Goal: Information Seeking & Learning: Check status

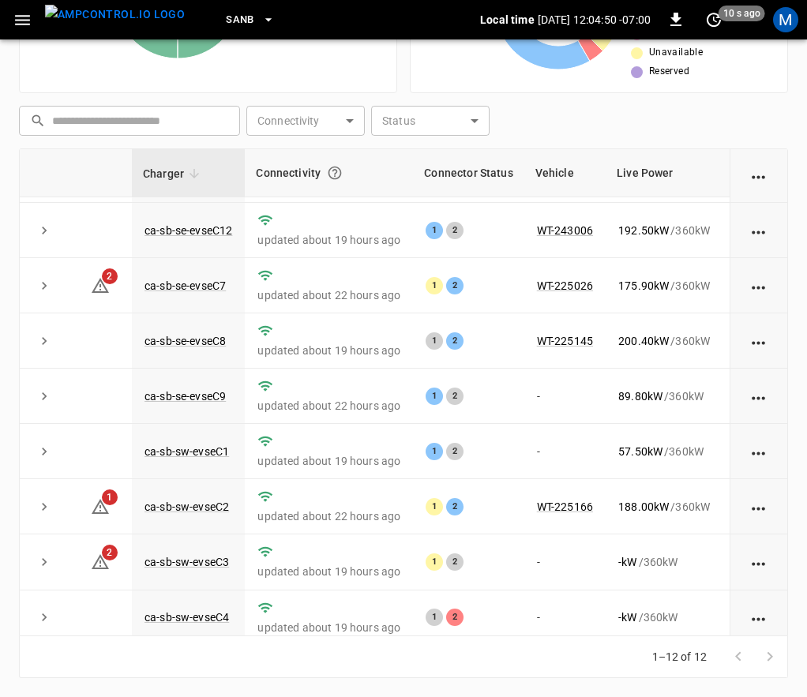
scroll to position [244, 0]
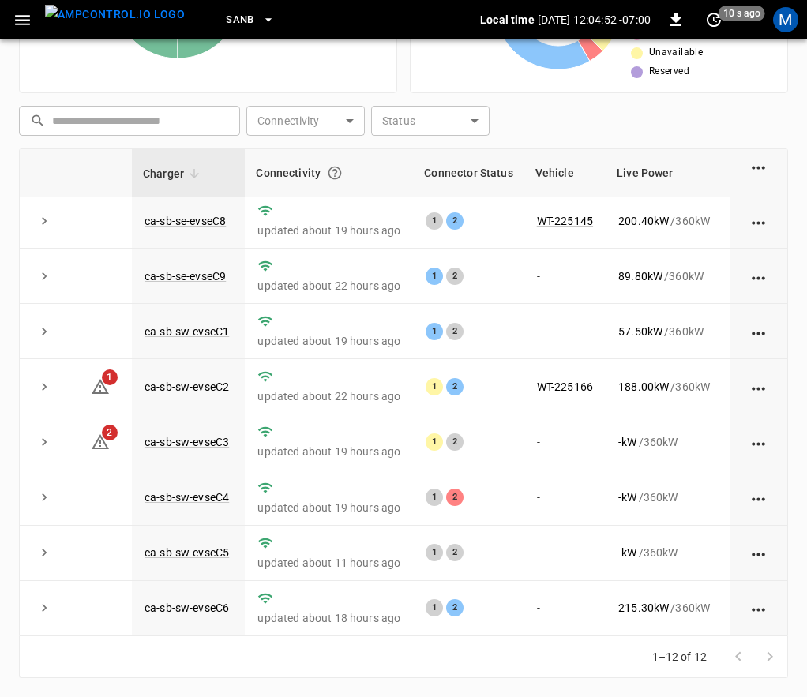
drag, startPoint x: 415, startPoint y: 636, endPoint x: 474, endPoint y: 629, distance: 59.6
click at [474, 629] on div "Charger Connectivity Connector Status Vehicle Live Power Live SoC Last Session …" at bounding box center [403, 392] width 769 height 488
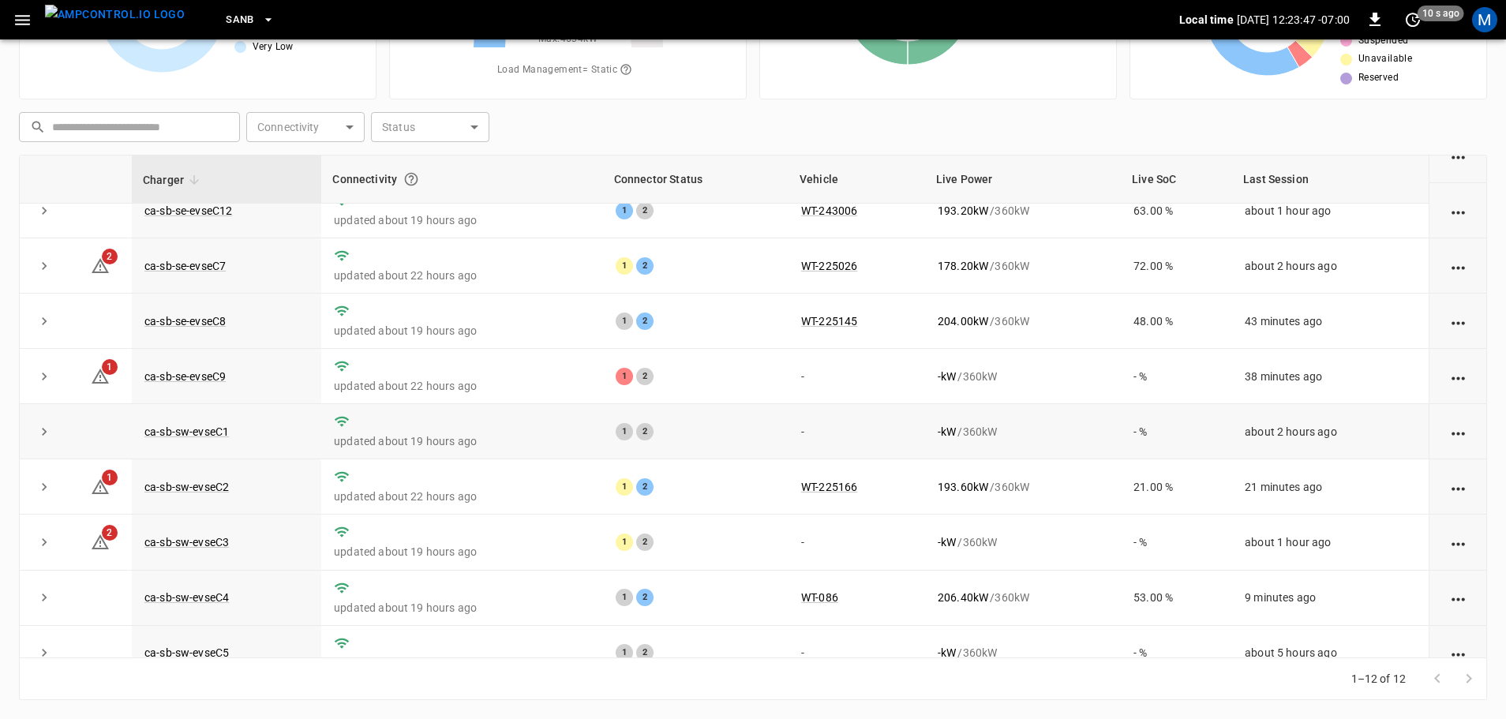
scroll to position [219, 0]
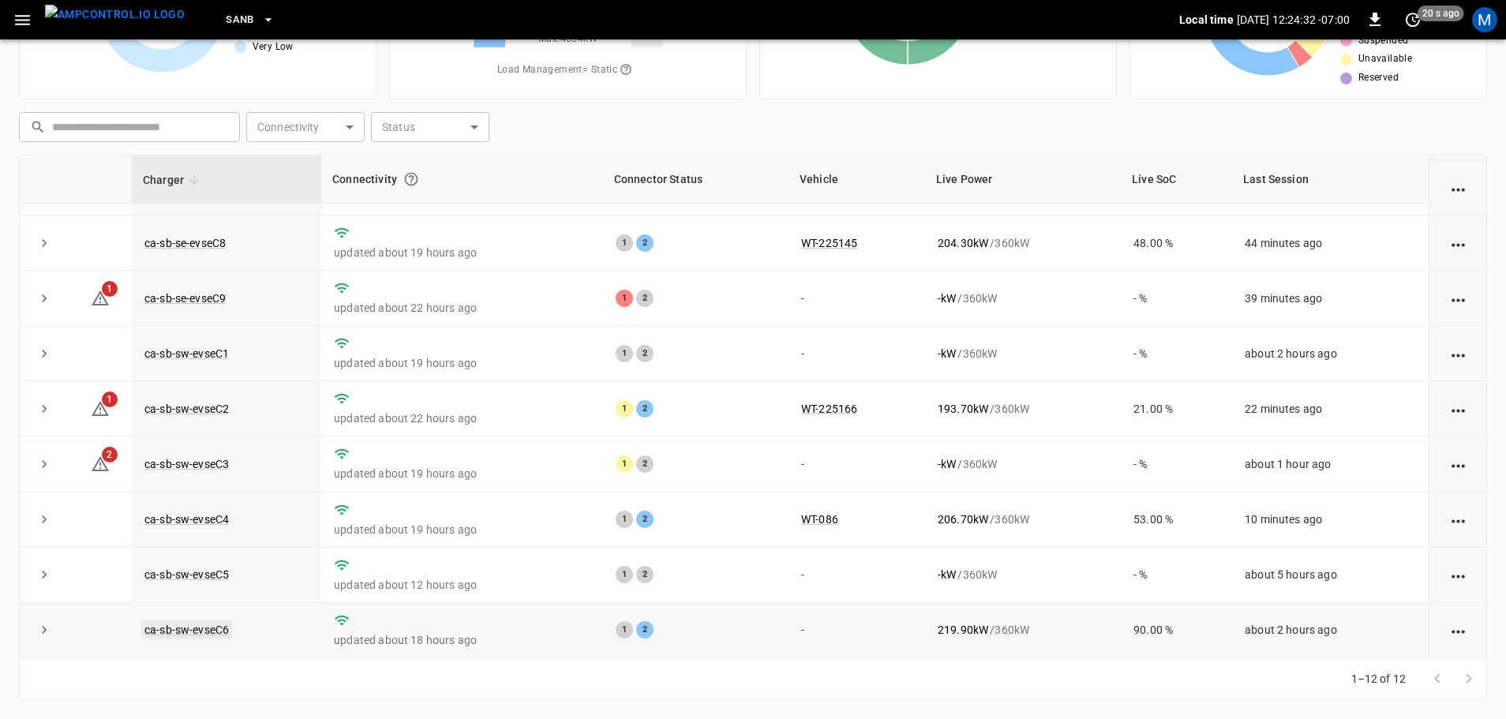
click at [228, 622] on link "ca-sb-sw-evseC6" at bounding box center [186, 630] width 91 height 19
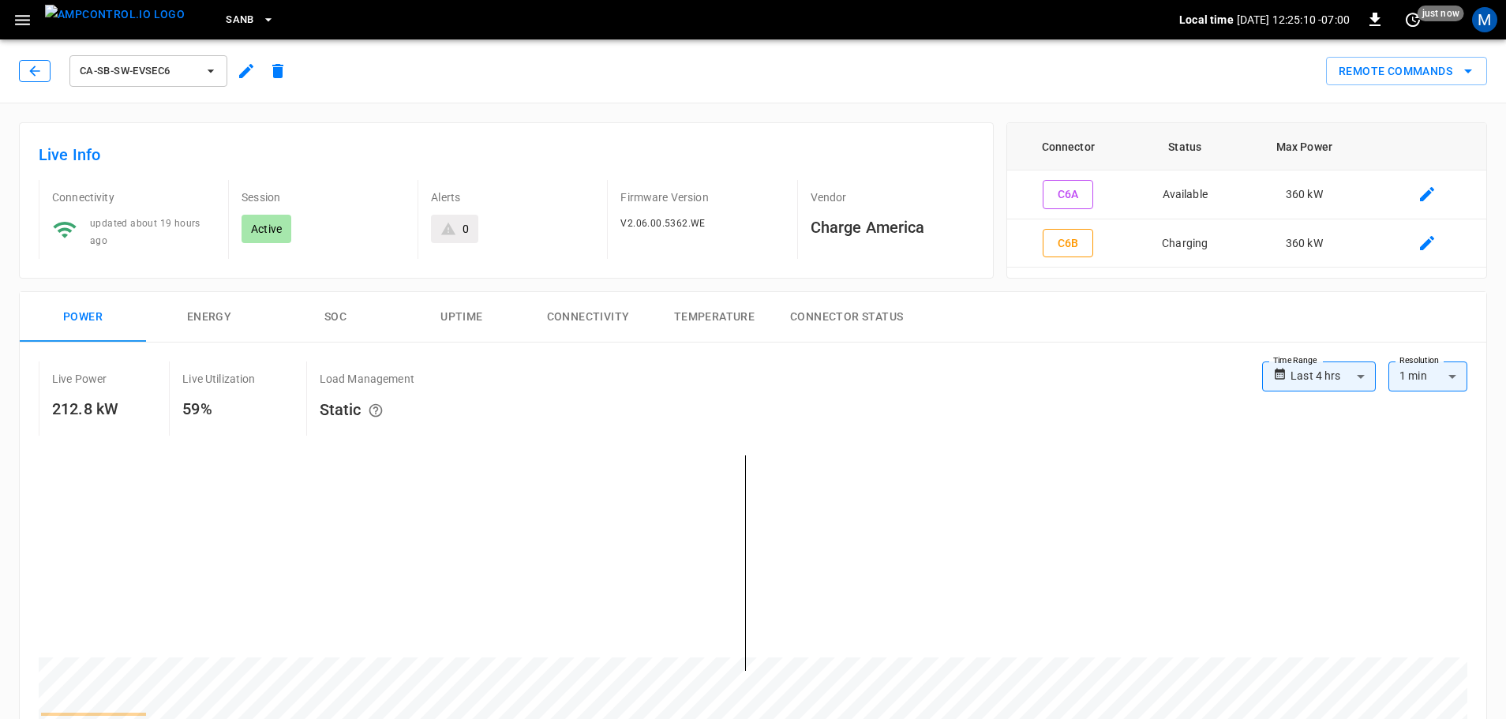
click at [38, 69] on icon "button" at bounding box center [35, 71] width 16 height 16
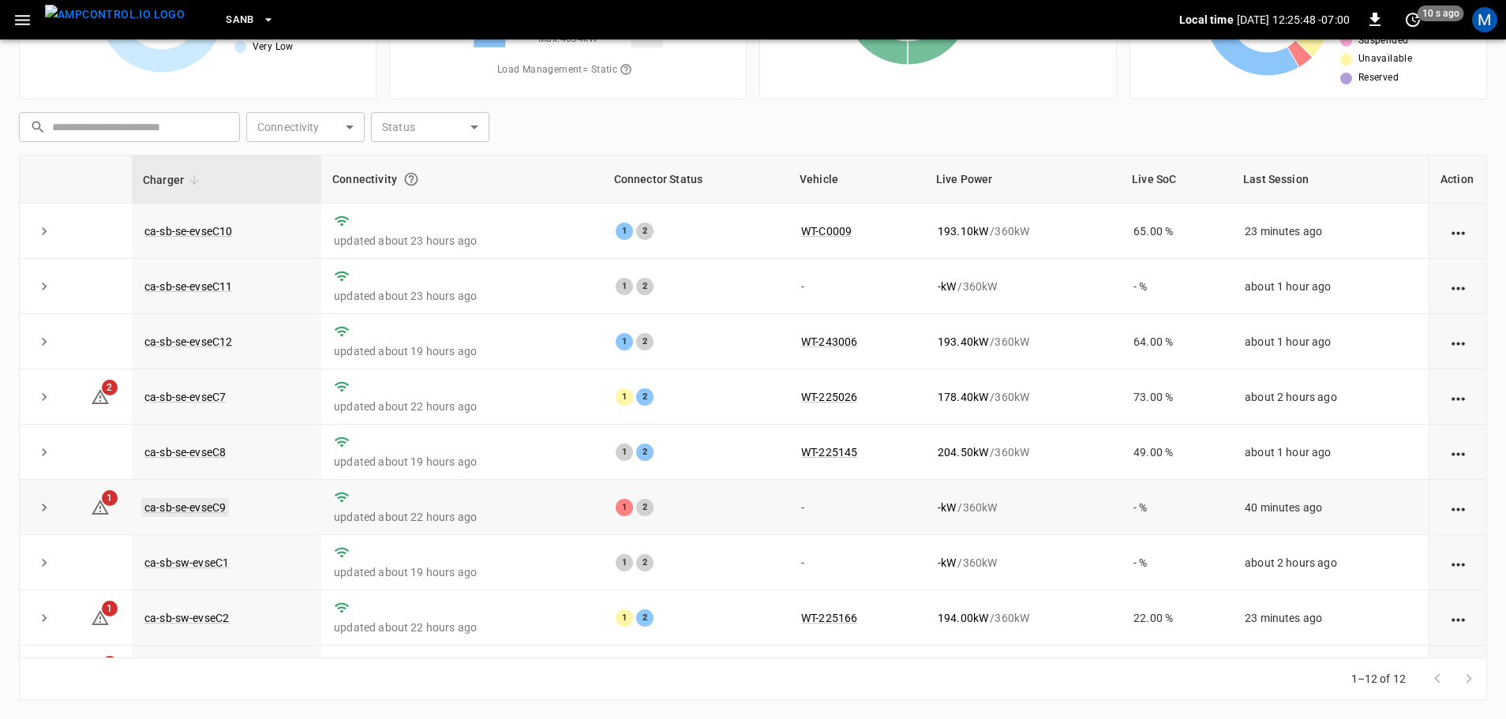
click at [197, 514] on link "ca-sb-se-evseC9" at bounding box center [185, 507] width 88 height 19
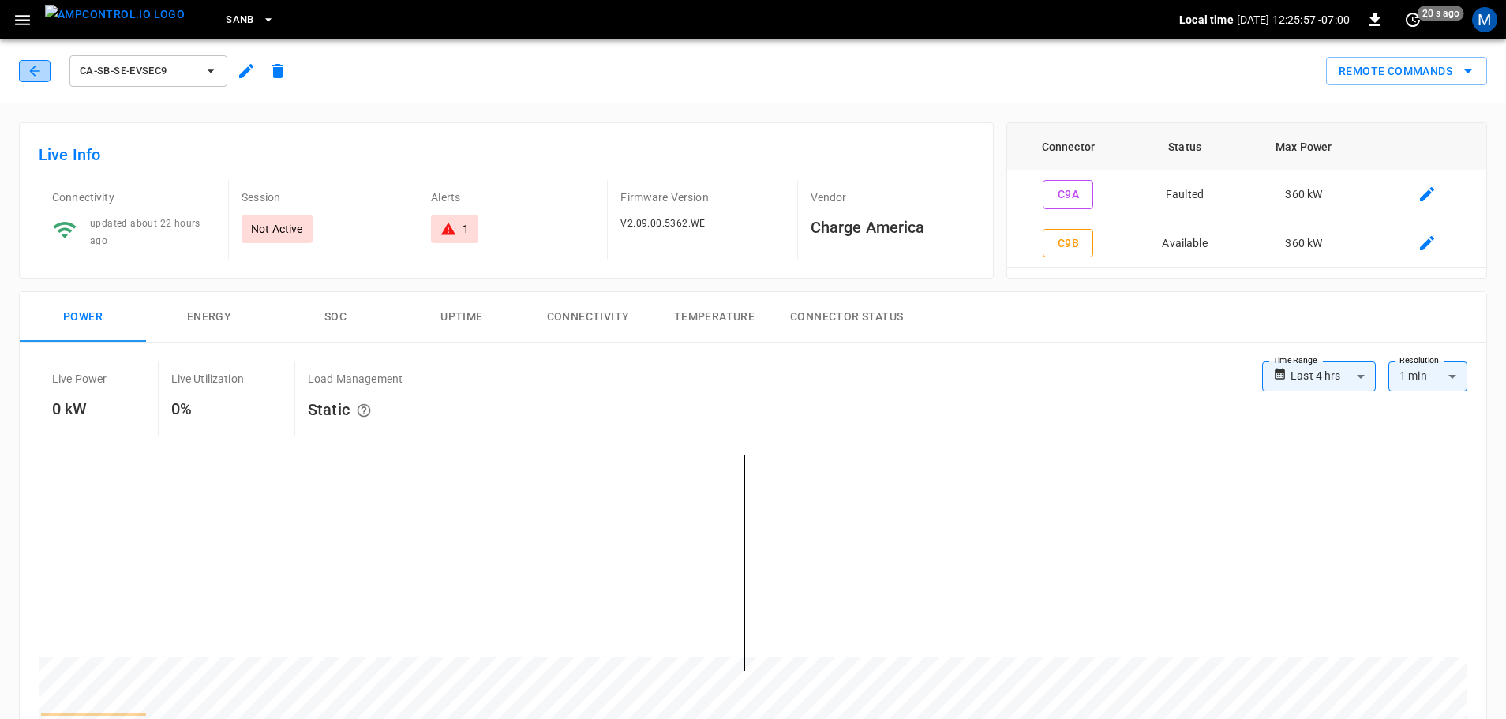
click at [42, 67] on icon "button" at bounding box center [35, 71] width 16 height 16
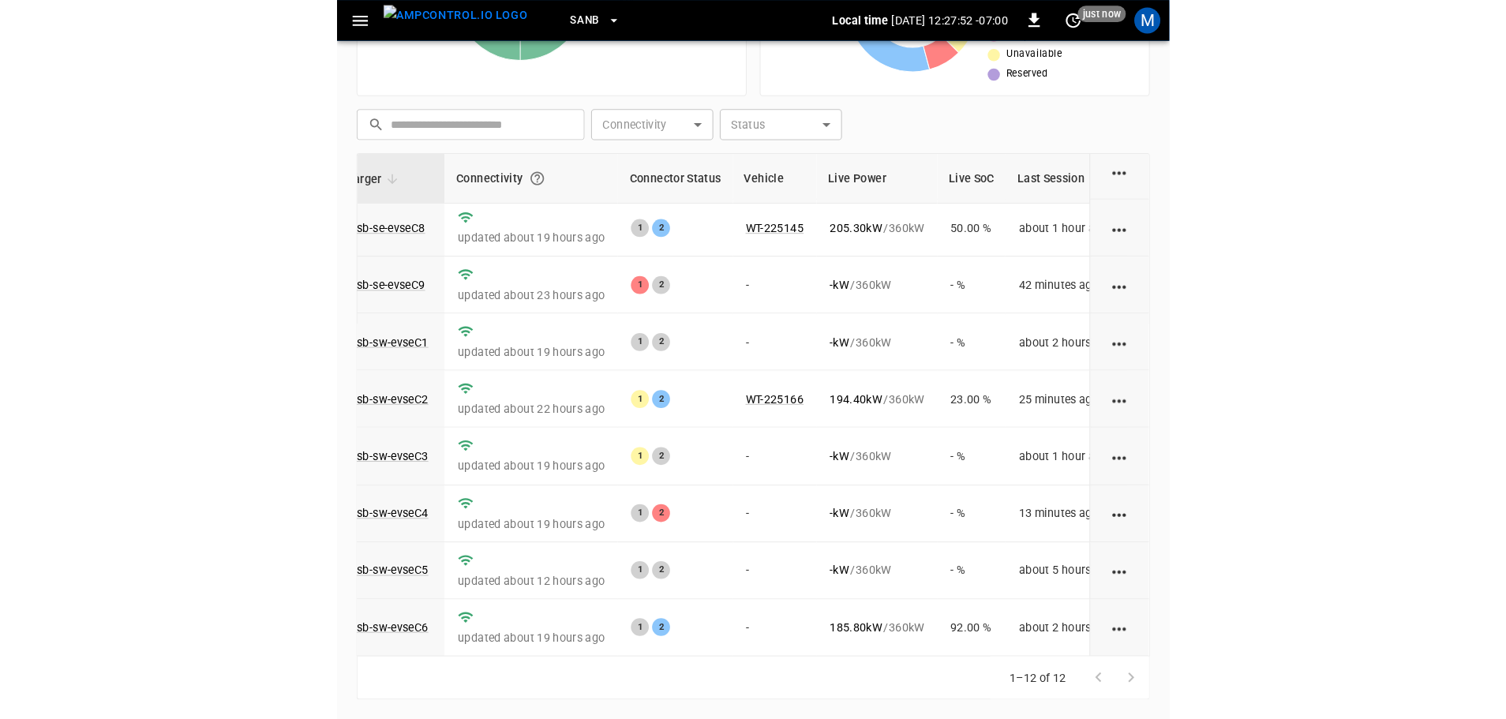
scroll to position [219, 0]
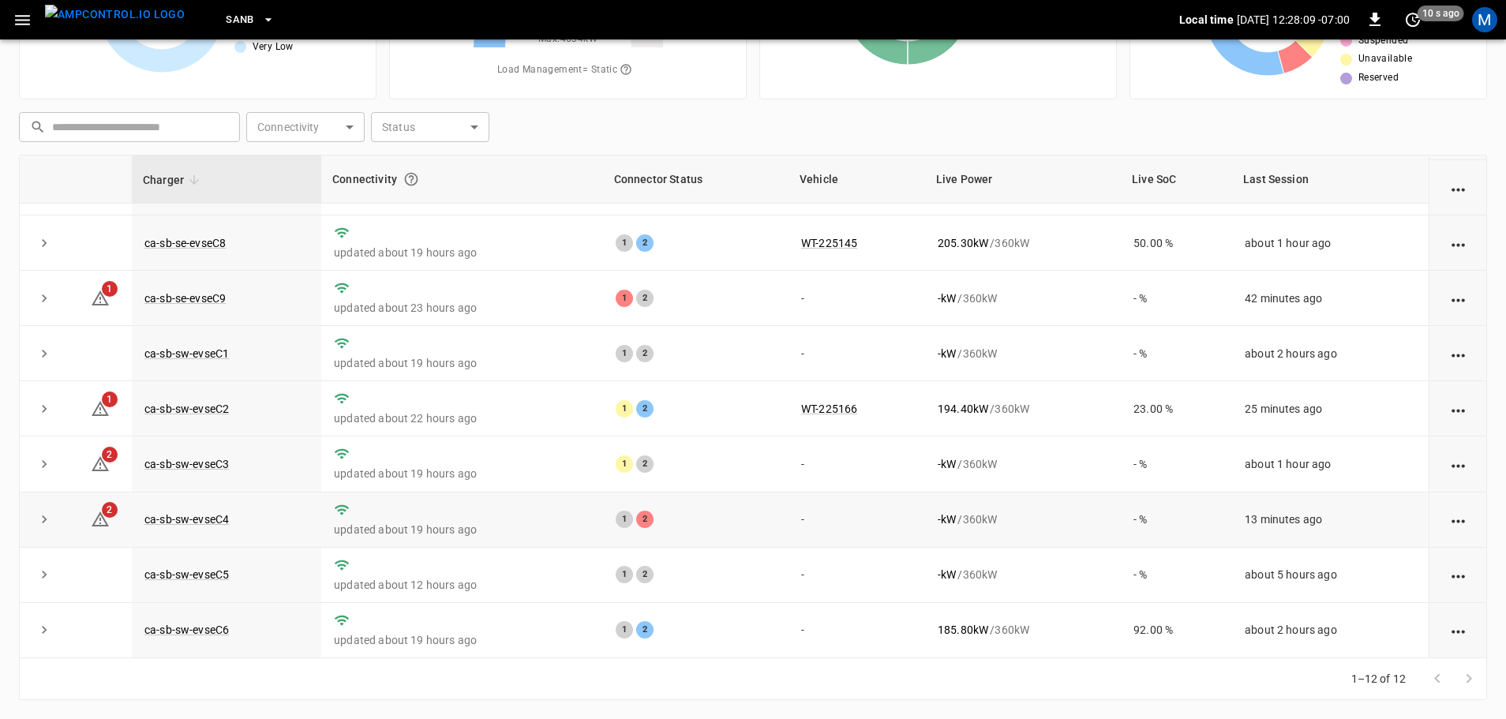
click at [230, 520] on td "ca-sb-sw-evseC4" at bounding box center [226, 520] width 189 height 55
click at [223, 520] on link "ca-sb-sw-evseC4" at bounding box center [186, 519] width 91 height 19
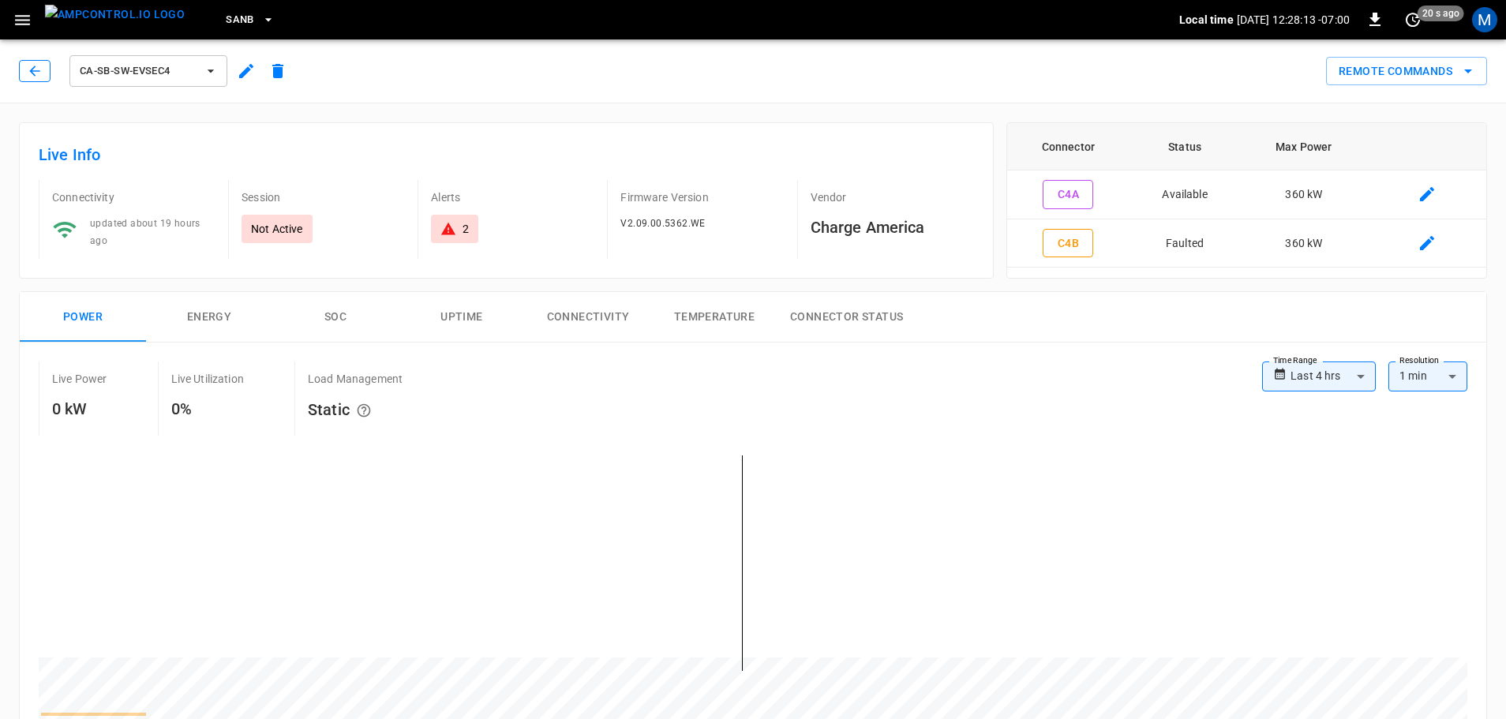
click at [29, 73] on icon "button" at bounding box center [35, 71] width 16 height 16
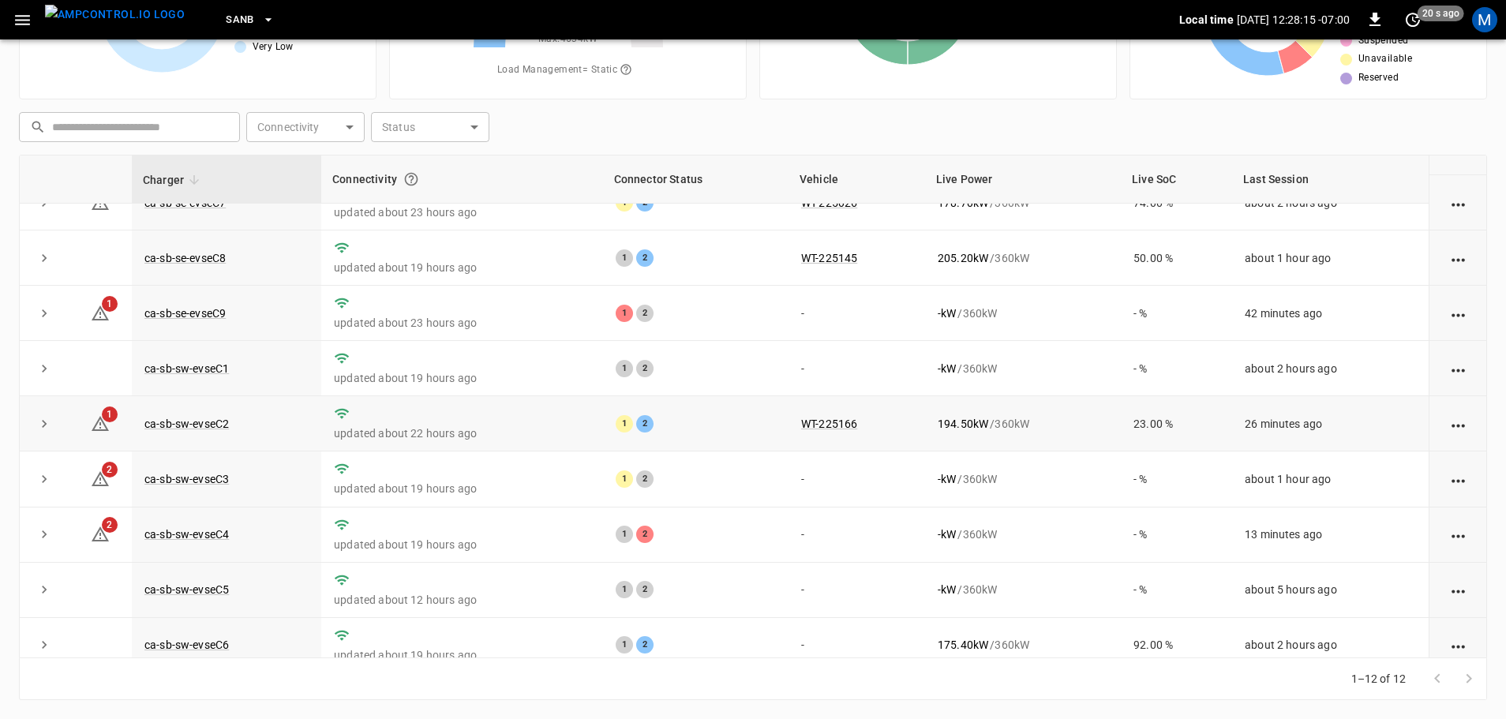
scroll to position [219, 0]
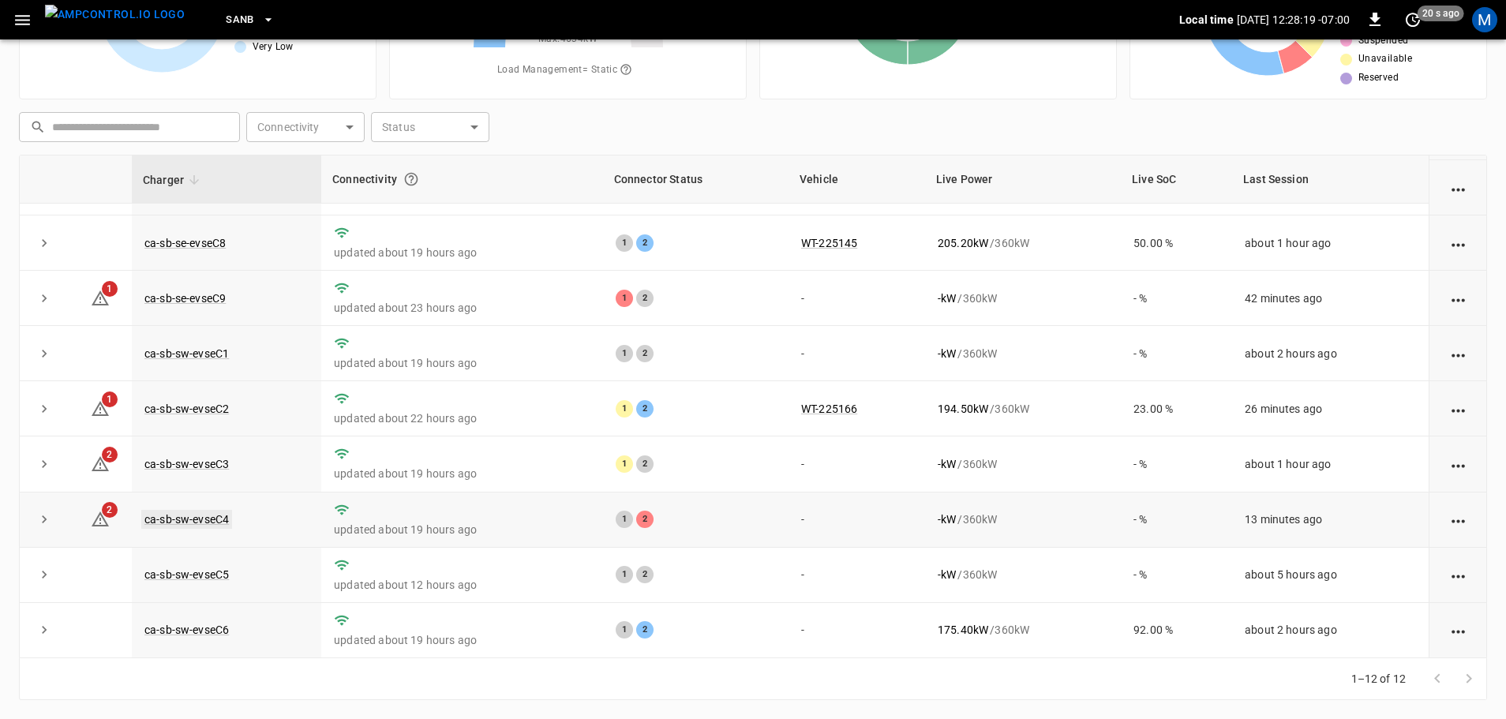
click at [204, 519] on link "ca-sb-sw-evseC4" at bounding box center [186, 519] width 91 height 19
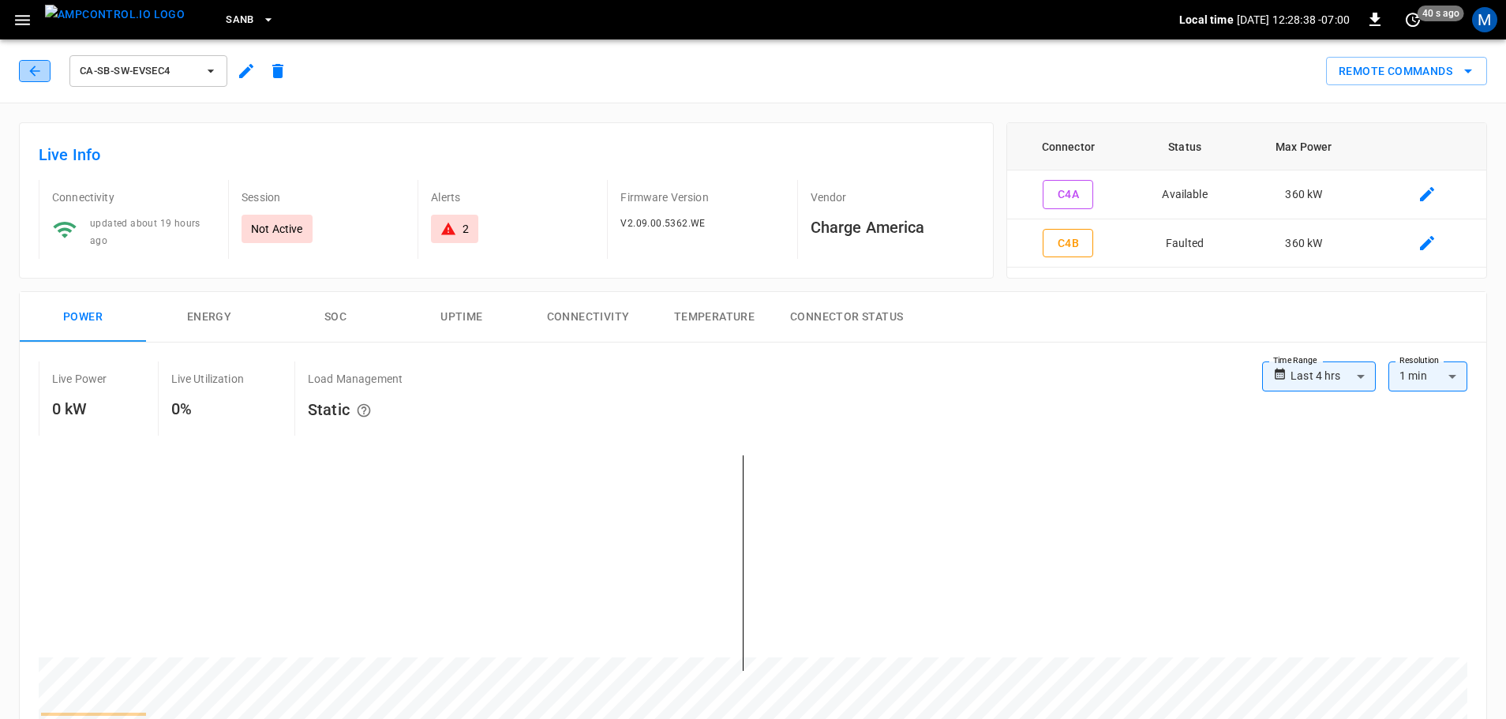
click at [26, 74] on button "button" at bounding box center [35, 71] width 32 height 22
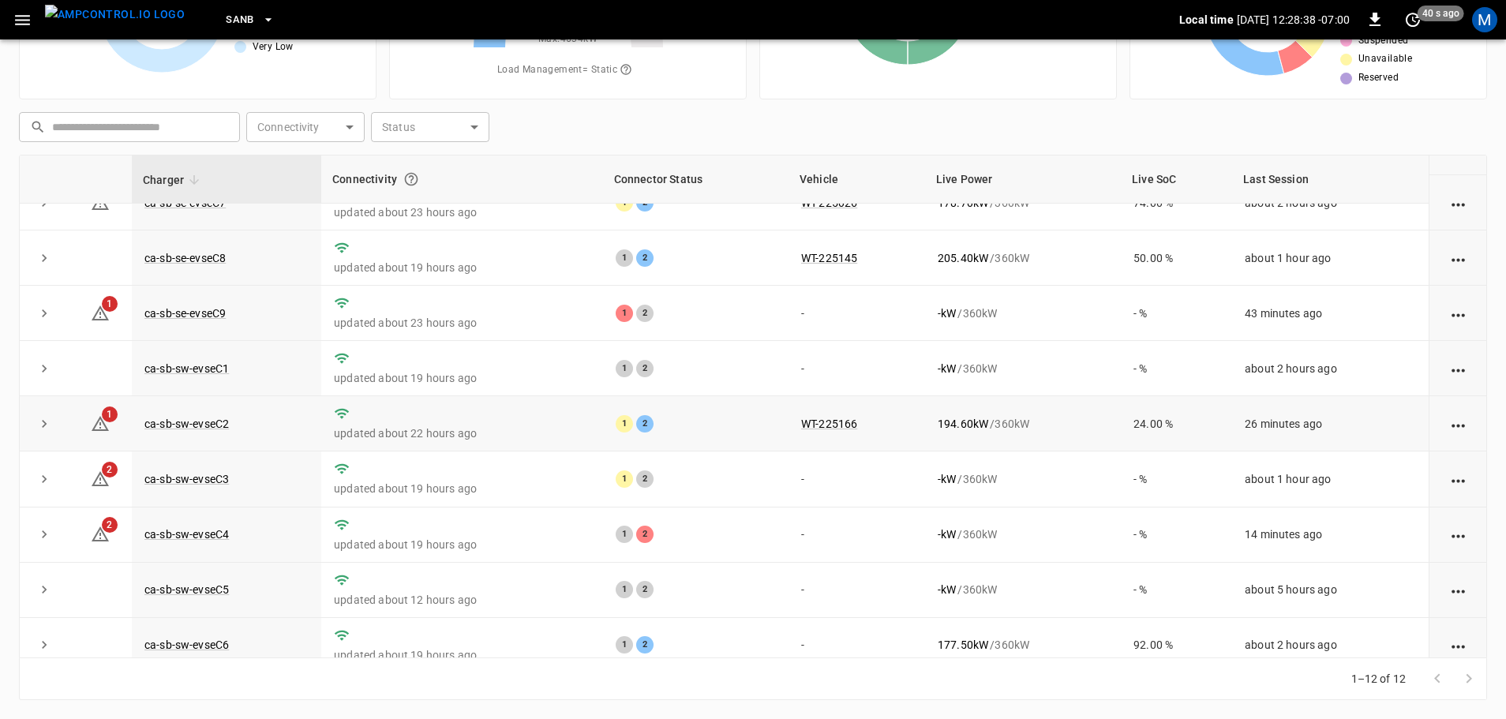
scroll to position [219, 0]
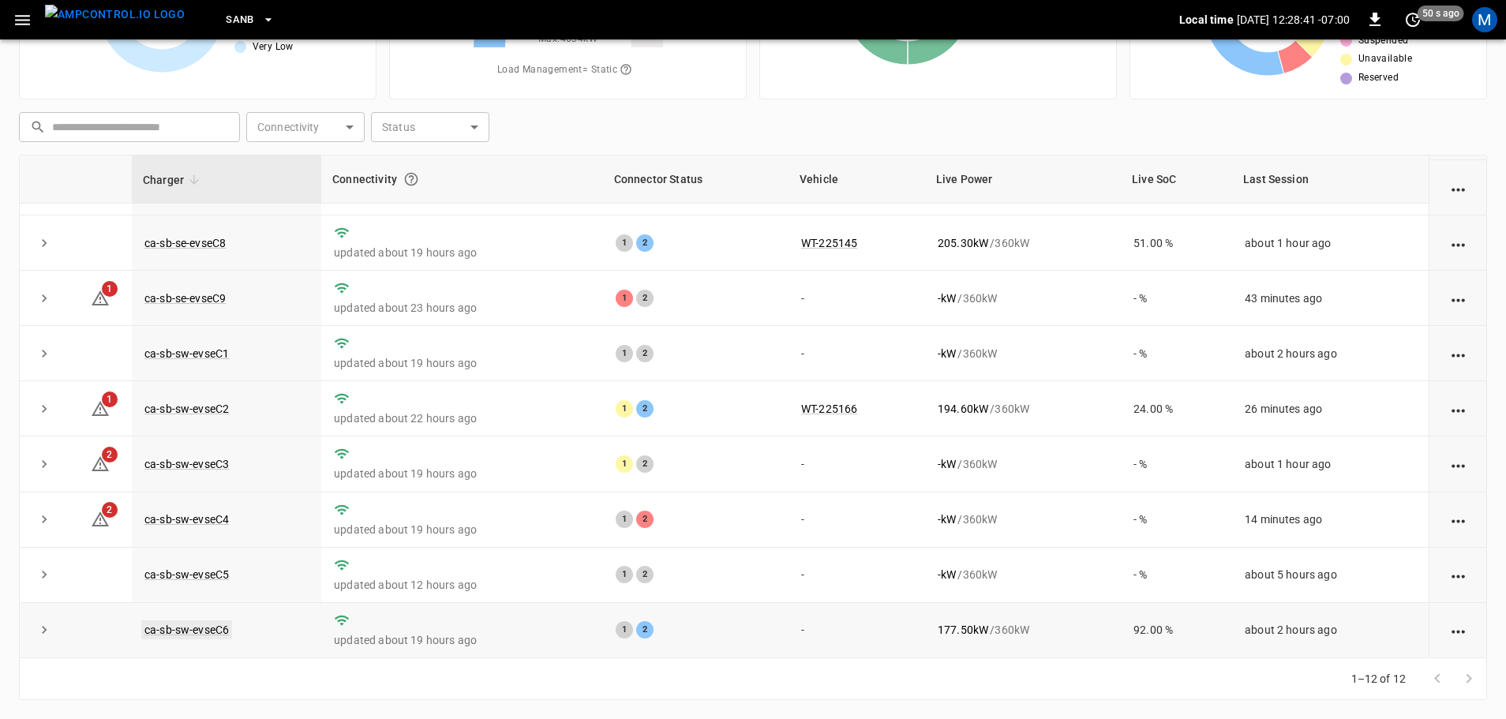
click at [206, 627] on link "ca-sb-sw-evseC6" at bounding box center [186, 630] width 91 height 19
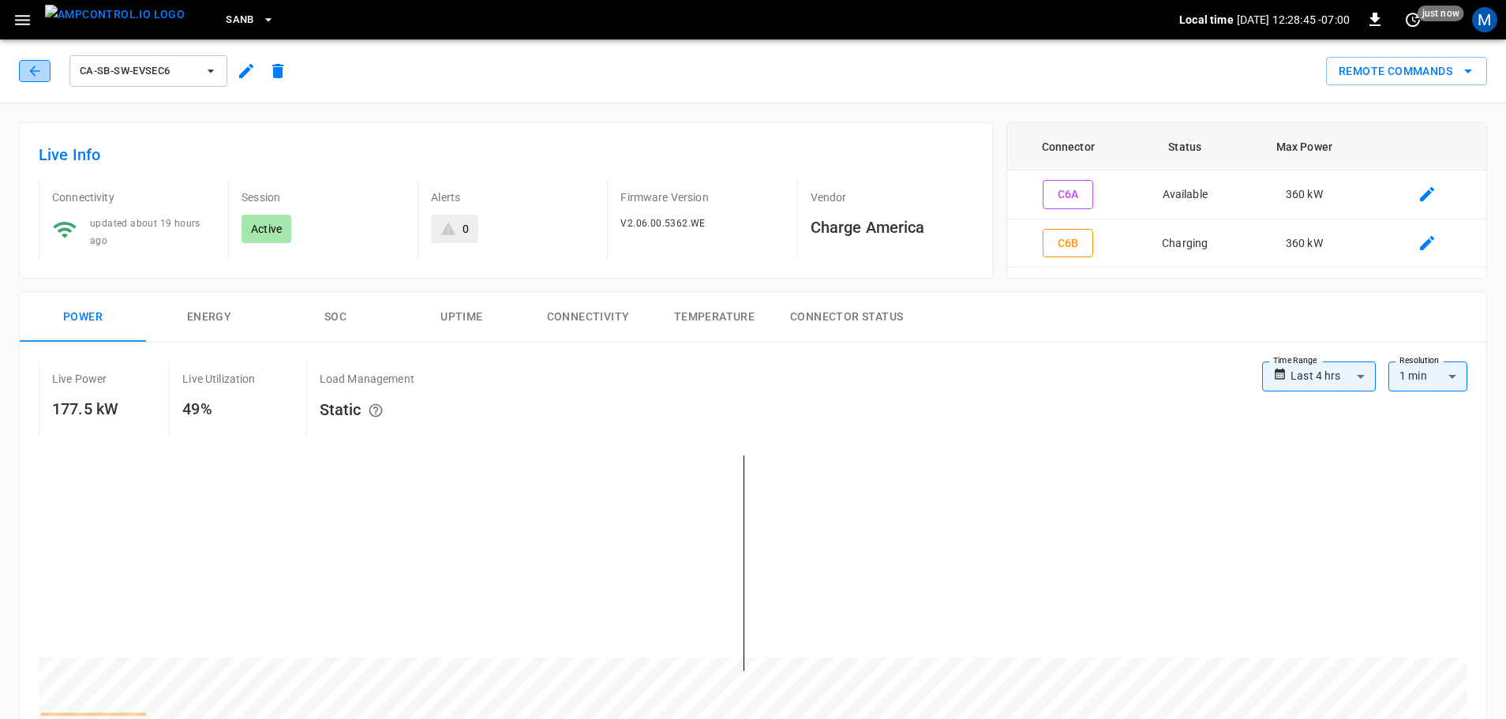
click at [48, 72] on button "button" at bounding box center [35, 71] width 32 height 22
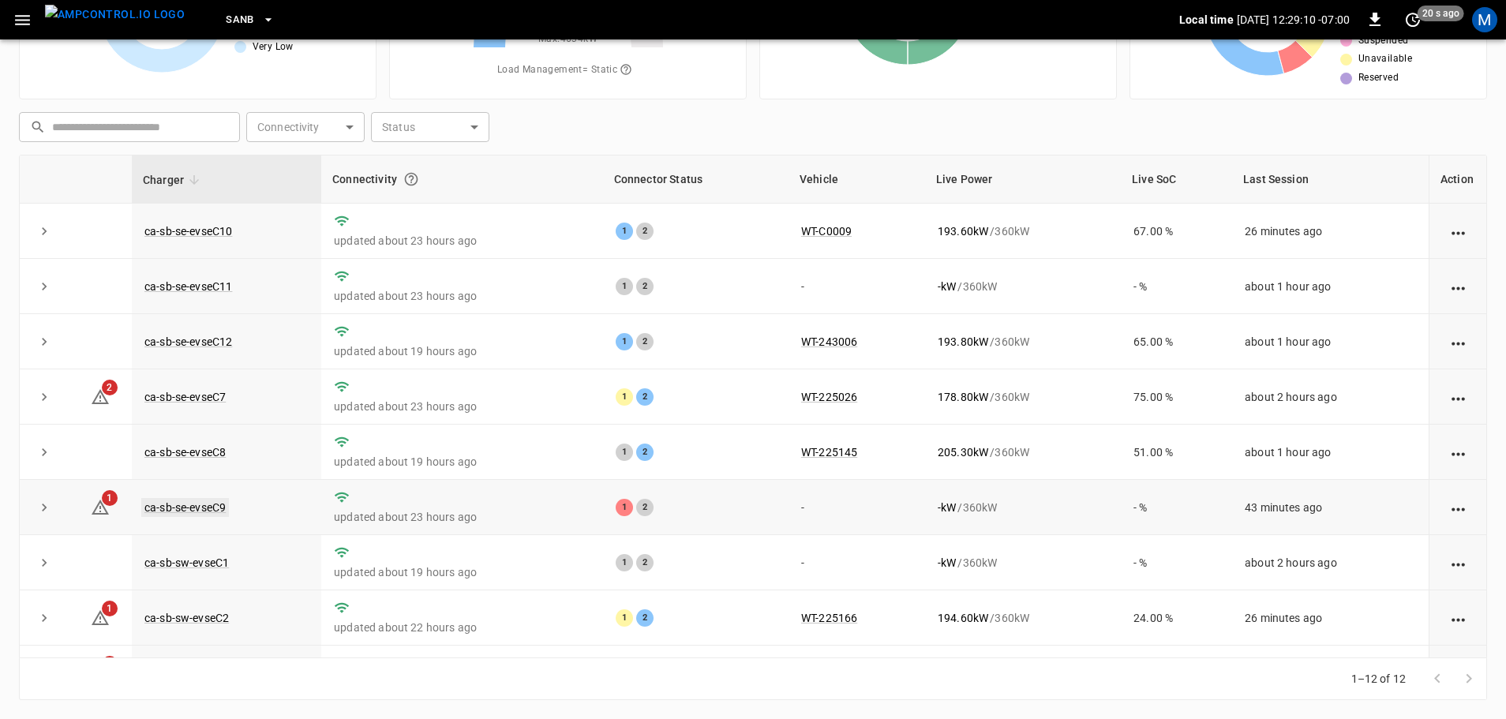
click at [205, 514] on link "ca-sb-se-evseC9" at bounding box center [185, 507] width 88 height 19
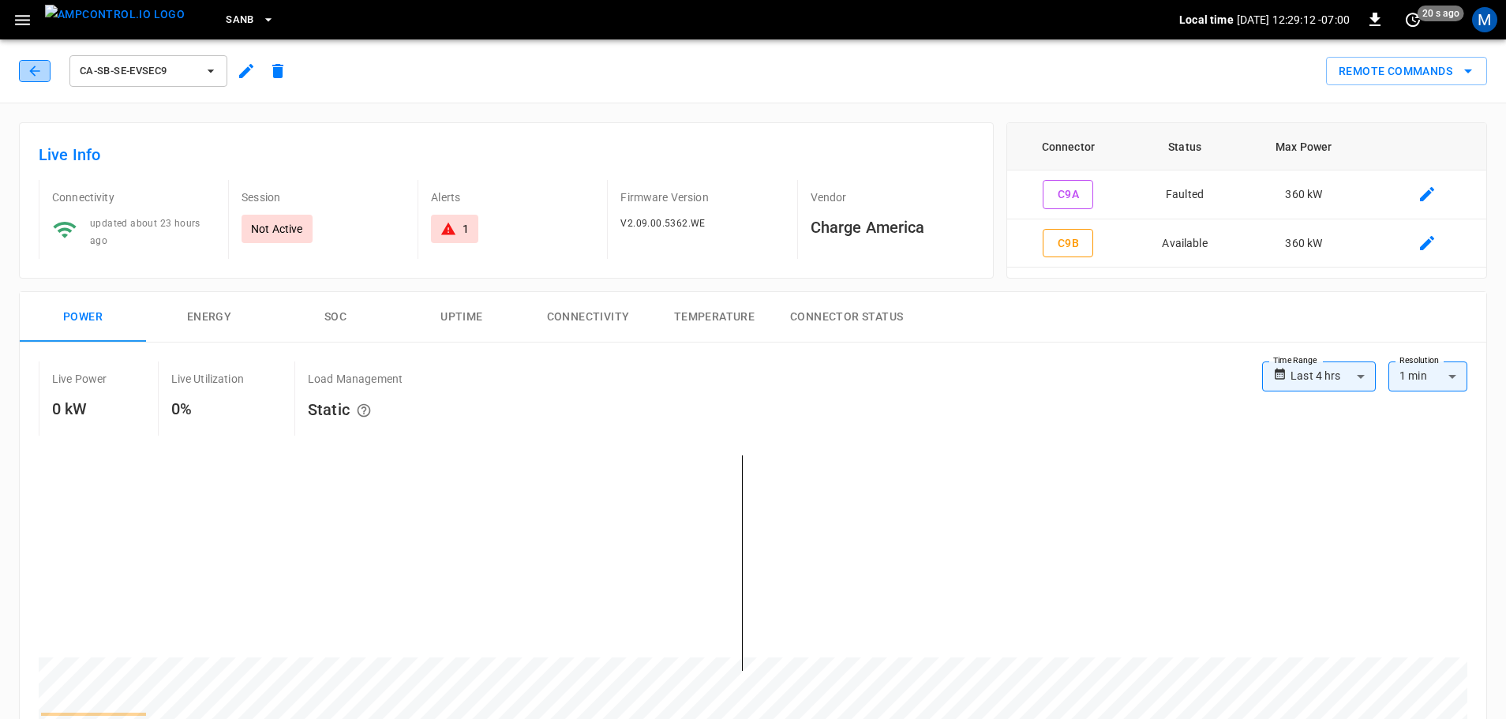
click at [26, 72] on button "button" at bounding box center [35, 71] width 32 height 22
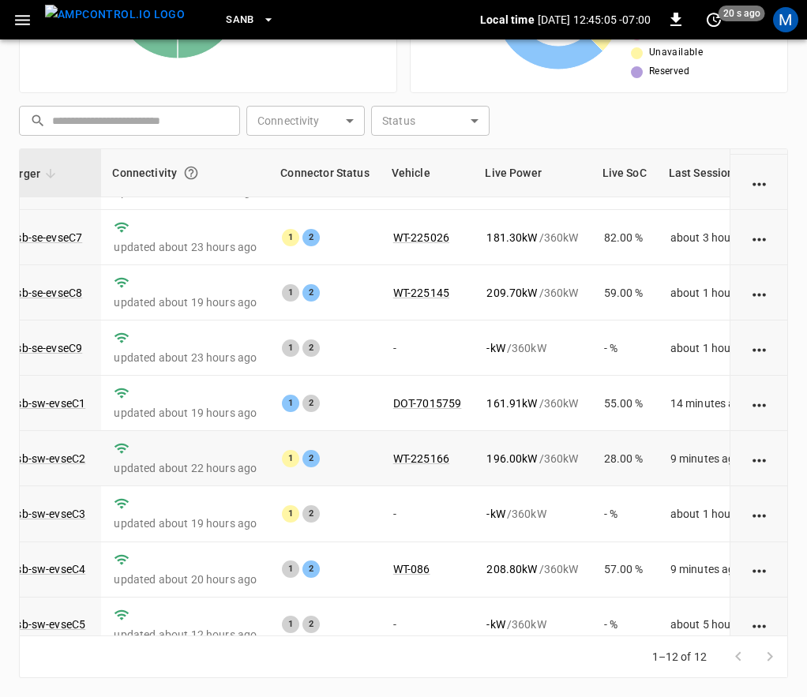
scroll to position [244, 144]
